Goal: Information Seeking & Learning: Learn about a topic

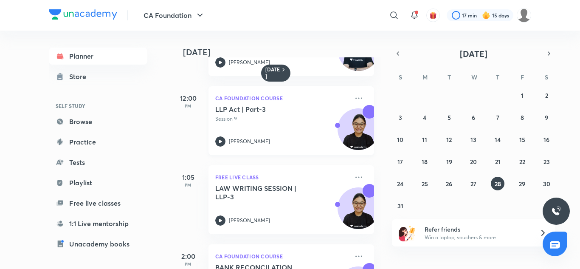
scroll to position [197, 0]
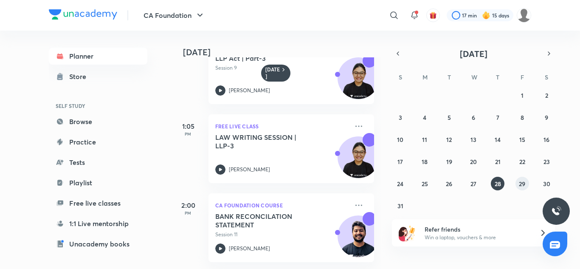
click at [523, 181] on abbr "29" at bounding box center [522, 184] width 6 height 8
click at [544, 179] on button "30" at bounding box center [547, 184] width 14 height 14
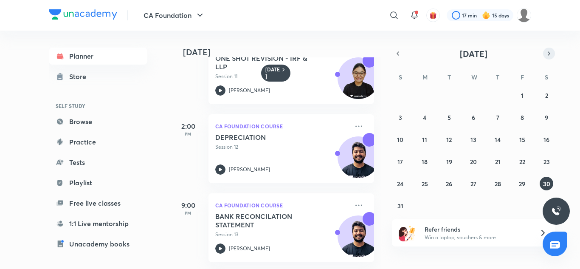
click at [552, 51] on icon "button" at bounding box center [549, 54] width 7 height 8
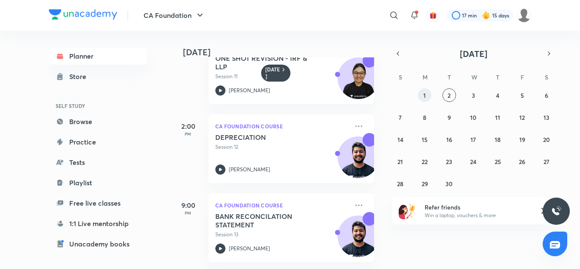
click at [429, 95] on button "1" at bounding box center [425, 95] width 14 height 14
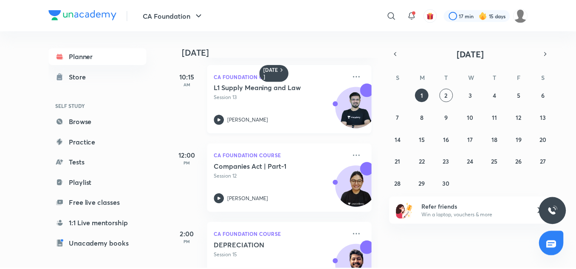
scroll to position [230, 0]
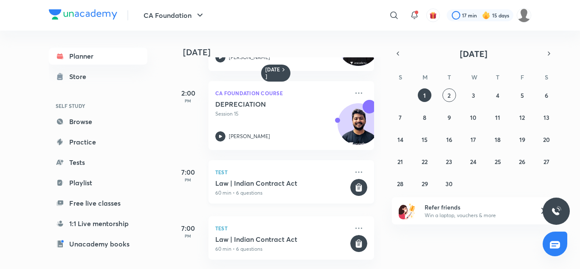
click at [317, 180] on h5 "Law | Indian Contract Act" at bounding box center [281, 183] width 133 height 8
click at [283, 179] on h5 "Law | Indian Contract Act" at bounding box center [281, 183] width 133 height 8
click at [314, 179] on h5 "Law | Indian Contract Act" at bounding box center [281, 183] width 133 height 8
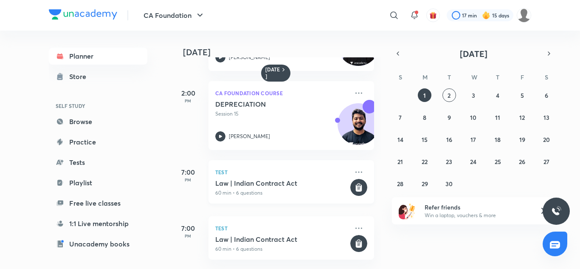
click at [314, 179] on h5 "Law | Indian Contract Act" at bounding box center [281, 183] width 133 height 8
click at [270, 179] on h5 "Law | Indian Contract Act" at bounding box center [281, 183] width 133 height 8
click at [354, 179] on rect at bounding box center [359, 187] width 17 height 17
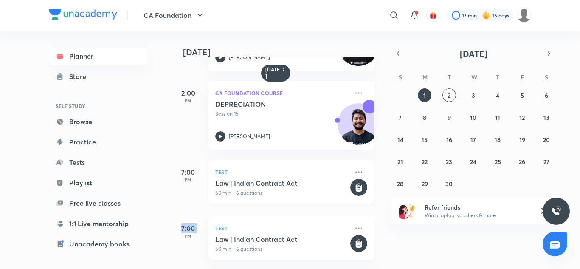
click at [354, 179] on rect at bounding box center [359, 187] width 17 height 17
click at [453, 92] on button "2" at bounding box center [450, 95] width 14 height 14
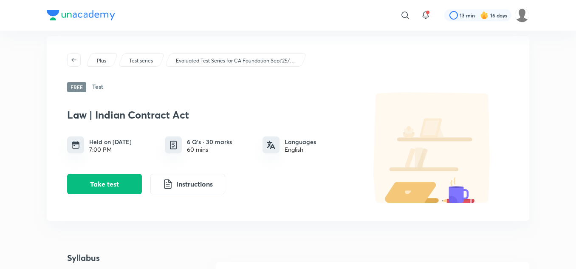
scroll to position [12, 0]
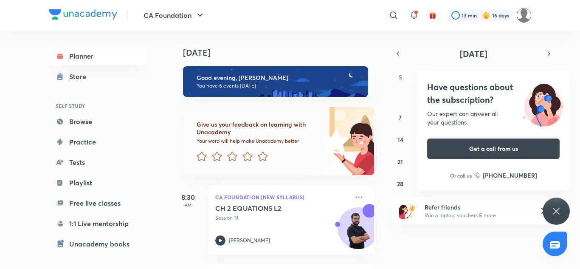
click at [525, 16] on img at bounding box center [524, 15] width 14 height 14
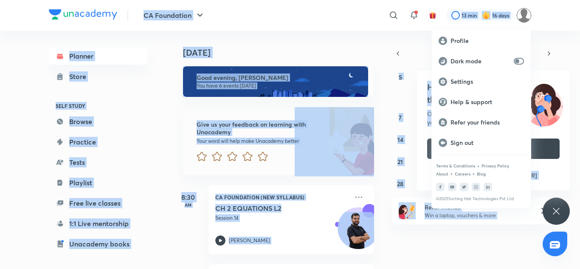
click at [525, 16] on div at bounding box center [290, 134] width 580 height 269
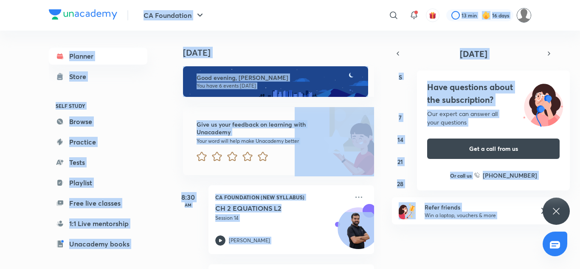
click at [525, 16] on img at bounding box center [524, 15] width 14 height 14
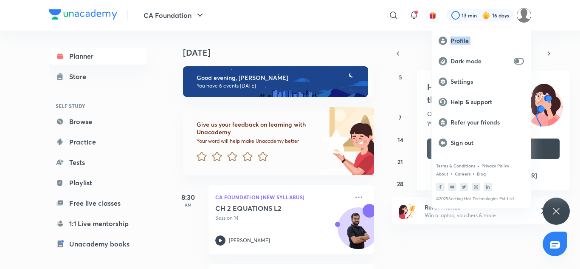
click at [525, 16] on div "Profile Dark mode Settings Help & support Refer your friends Sign out Terms & C…" at bounding box center [290, 134] width 580 height 269
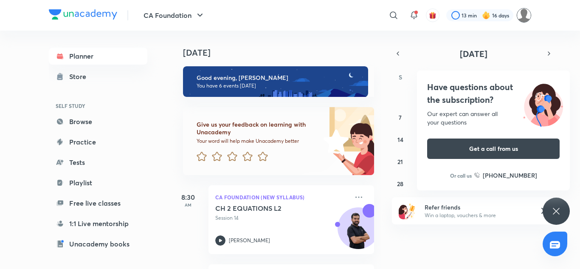
click at [525, 16] on img at bounding box center [524, 15] width 14 height 14
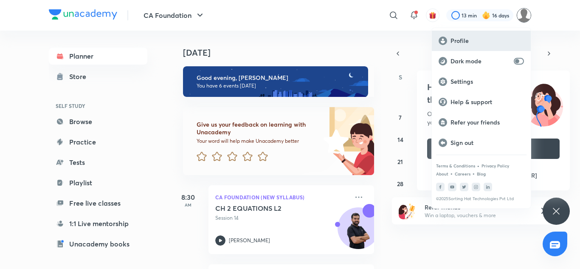
click at [461, 40] on p "Profile" at bounding box center [488, 41] width 74 height 8
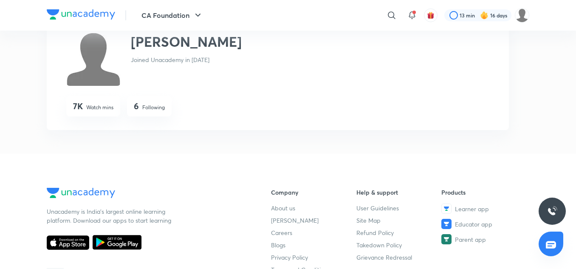
scroll to position [74, 0]
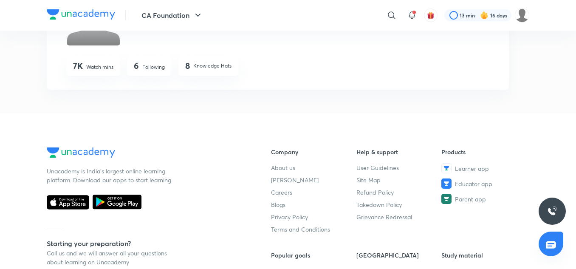
click at [156, 68] on p "Following" at bounding box center [153, 67] width 23 height 8
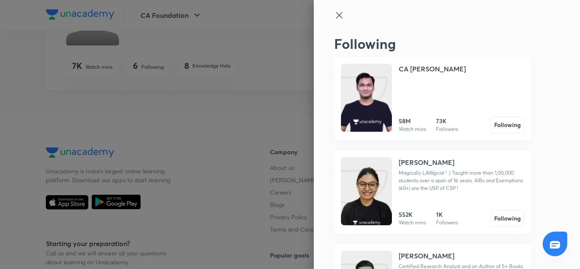
click at [213, 151] on div at bounding box center [290, 134] width 580 height 269
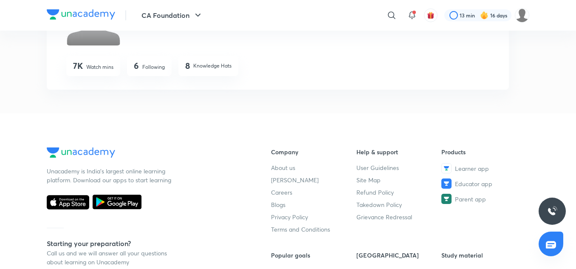
click at [167, 65] on div "6 Following" at bounding box center [149, 66] width 45 height 20
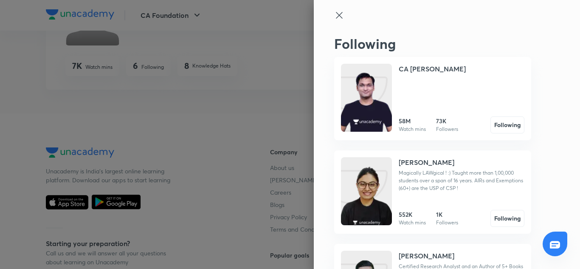
click at [246, 126] on div at bounding box center [290, 134] width 580 height 269
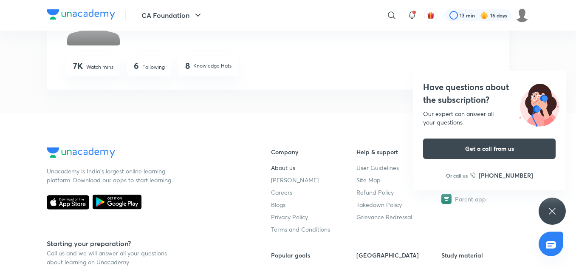
scroll to position [201, 0]
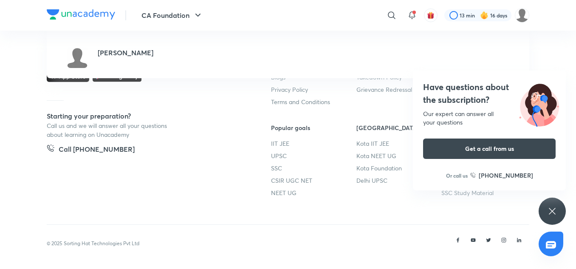
click at [557, 209] on icon at bounding box center [552, 211] width 10 height 10
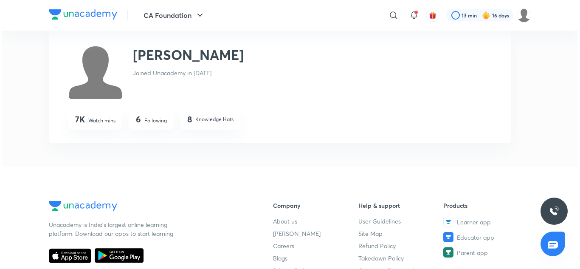
scroll to position [0, 0]
